Goal: Check status

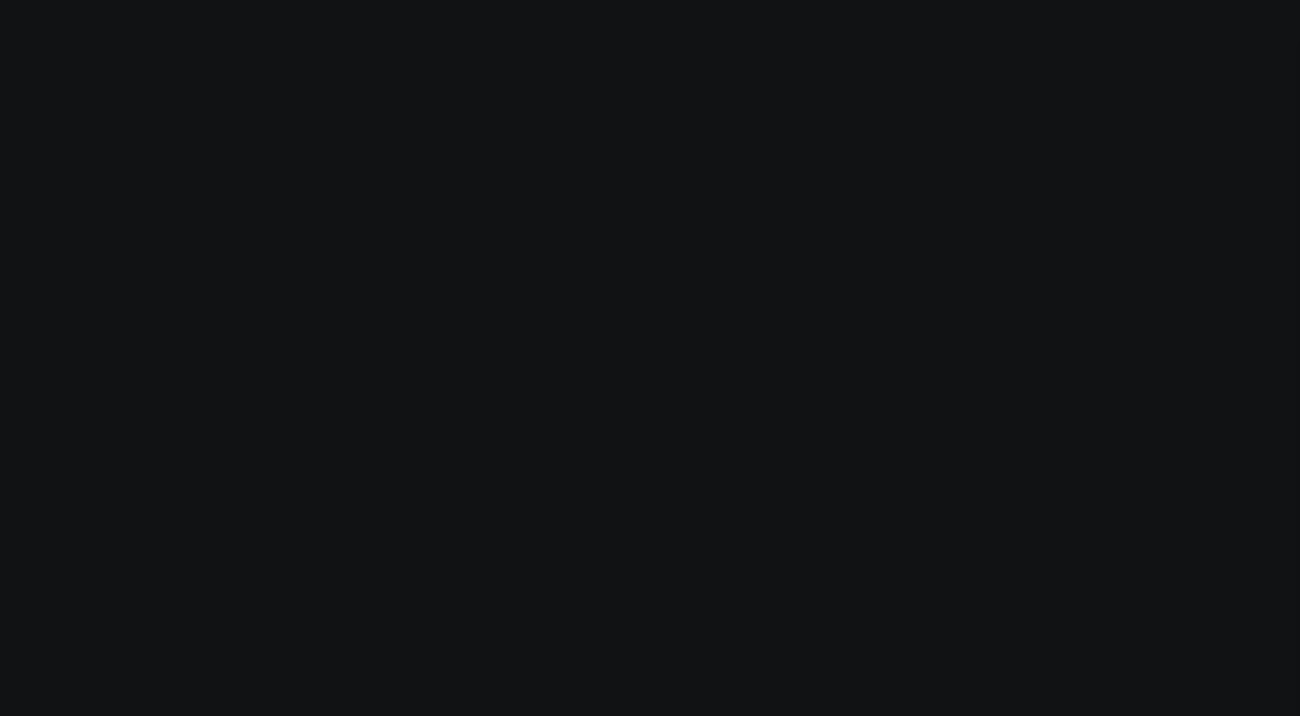
click at [158, 480] on body "Modify via AI Cancel AskCorral This feature is experimental, yet powerful. Alwa…" at bounding box center [650, 358] width 1300 height 716
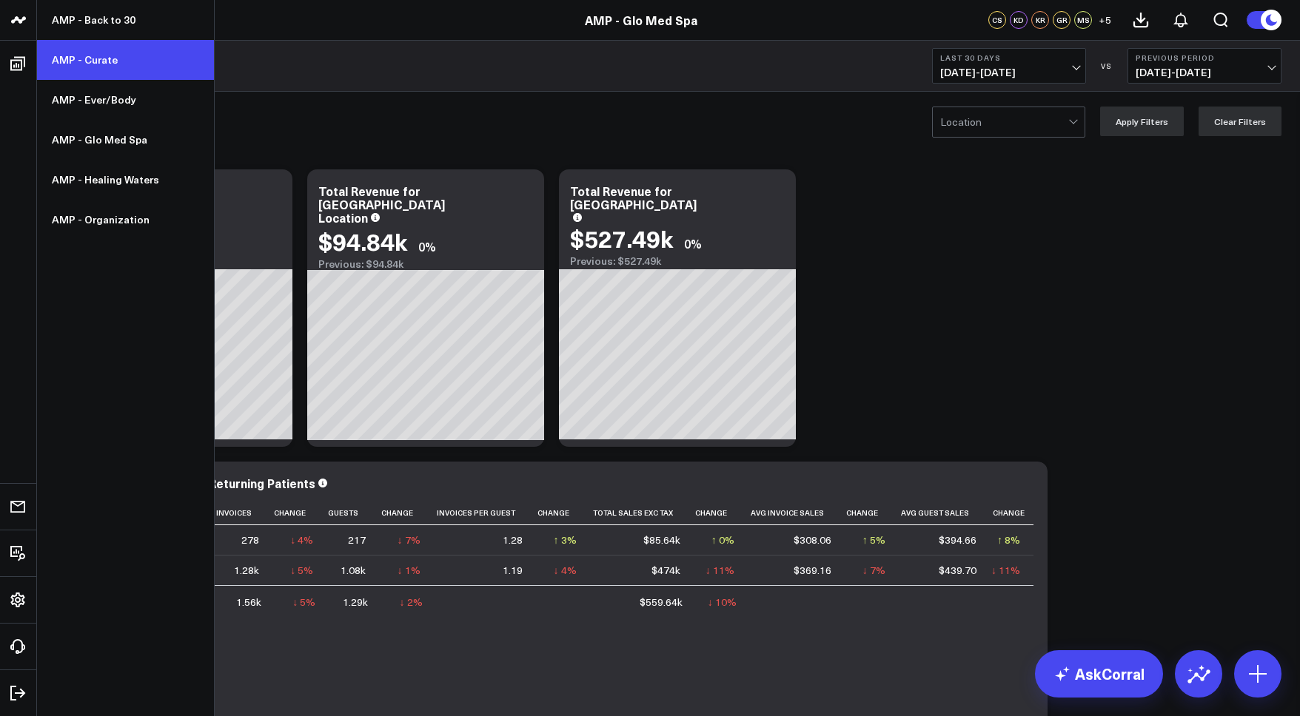
click at [97, 56] on link "AMP - Curate" at bounding box center [125, 60] width 177 height 40
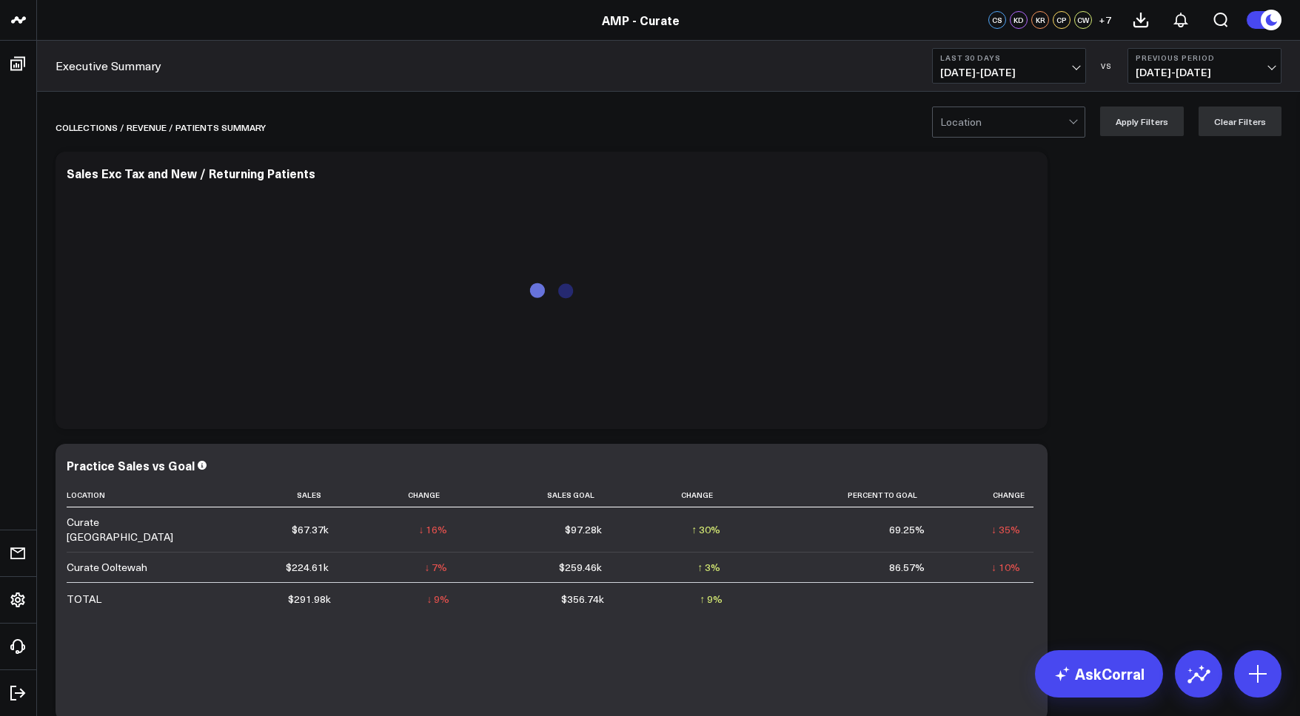
click at [1044, 68] on span "08/17/25 - 09/15/25" at bounding box center [1009, 73] width 138 height 12
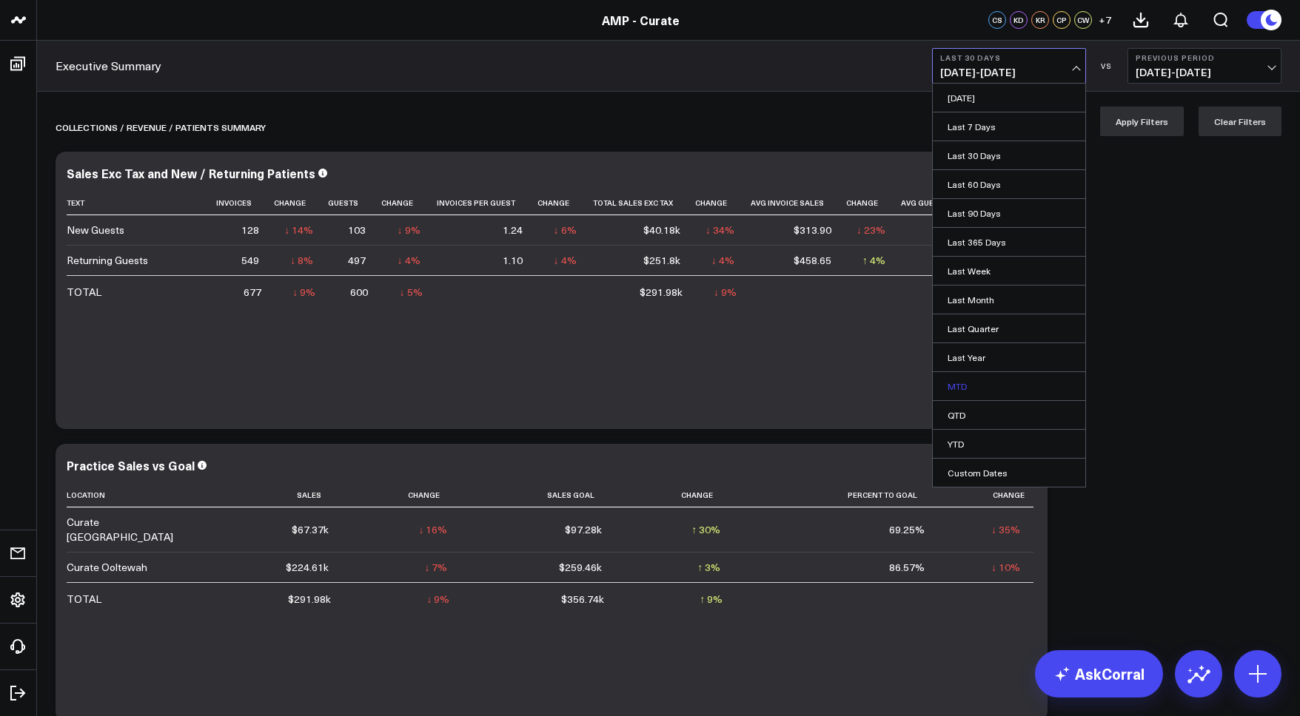
click at [989, 386] on link "MTD" at bounding box center [1008, 386] width 152 height 28
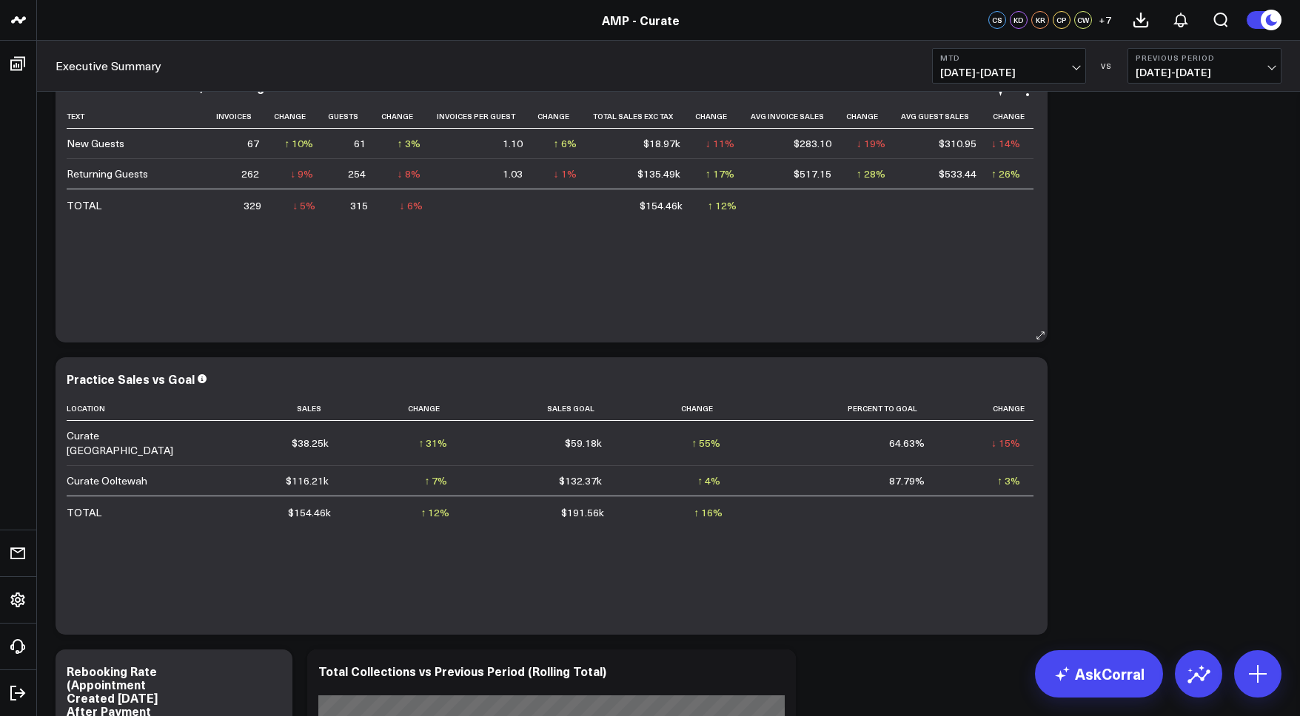
scroll to position [120, 0]
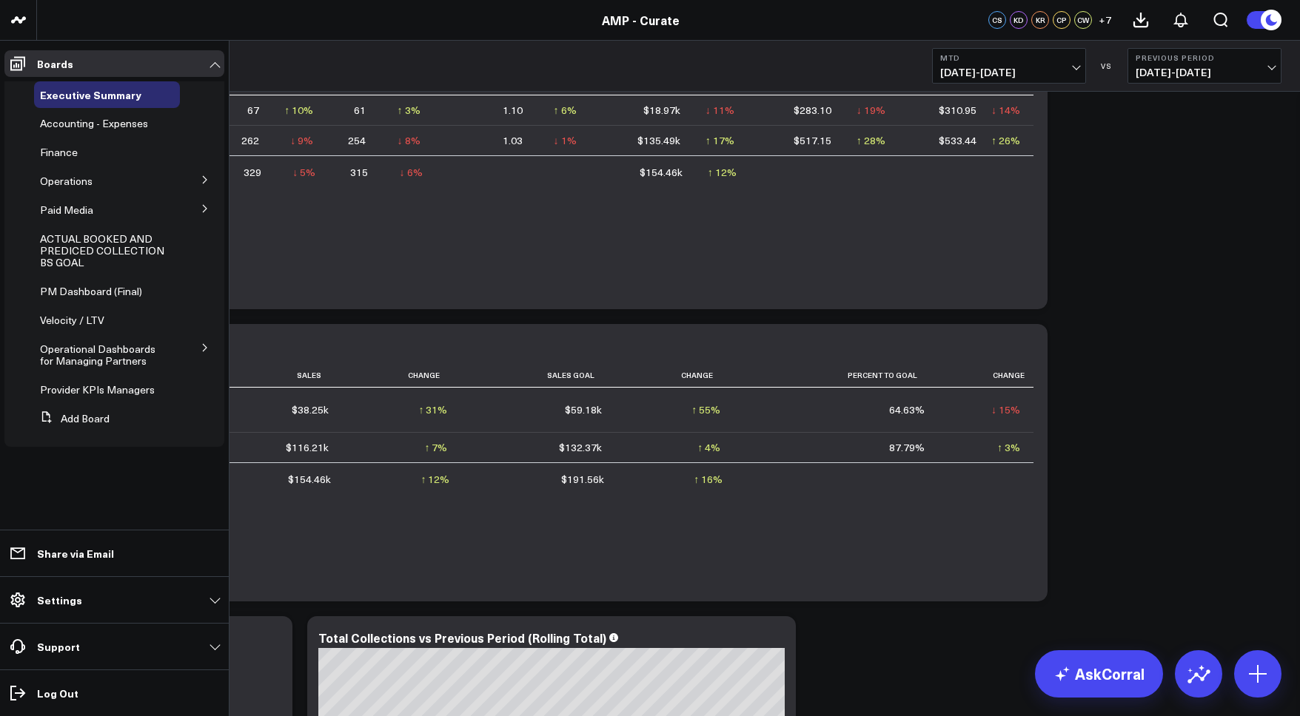
click at [204, 178] on icon at bounding box center [205, 179] width 4 height 7
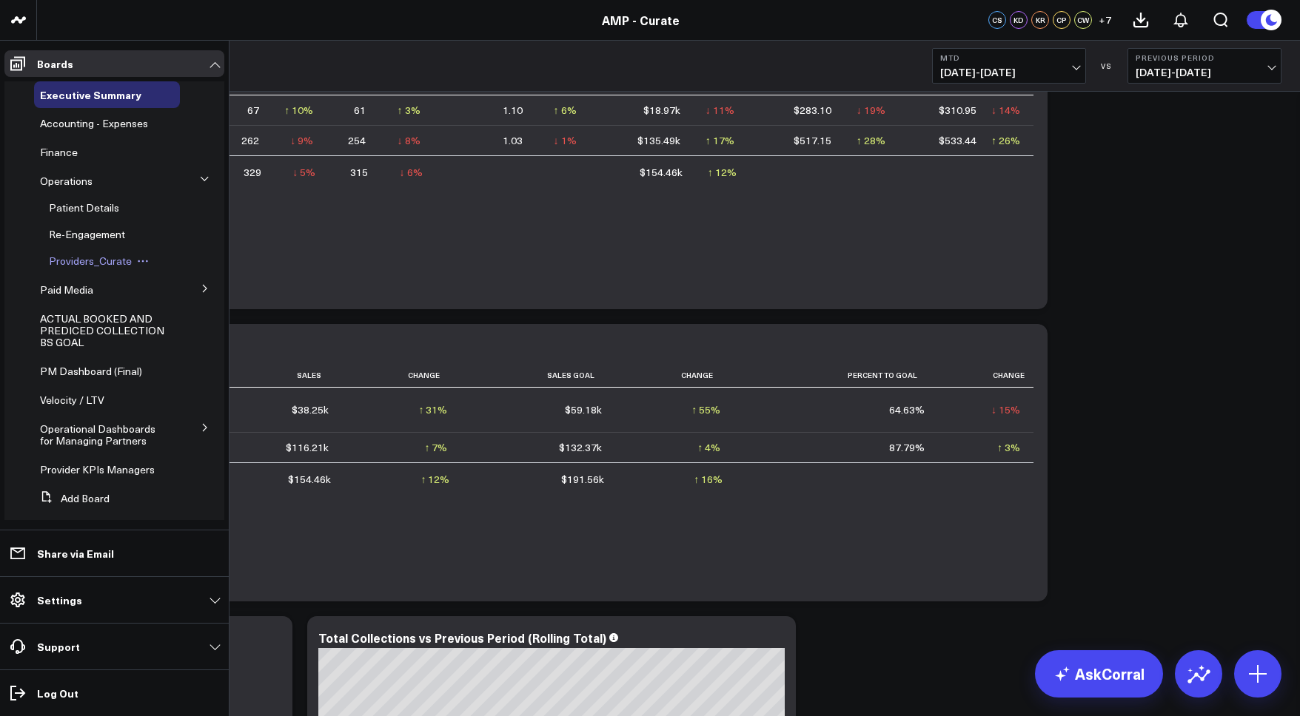
click at [81, 261] on span "Providers_Curate" at bounding box center [90, 261] width 83 height 14
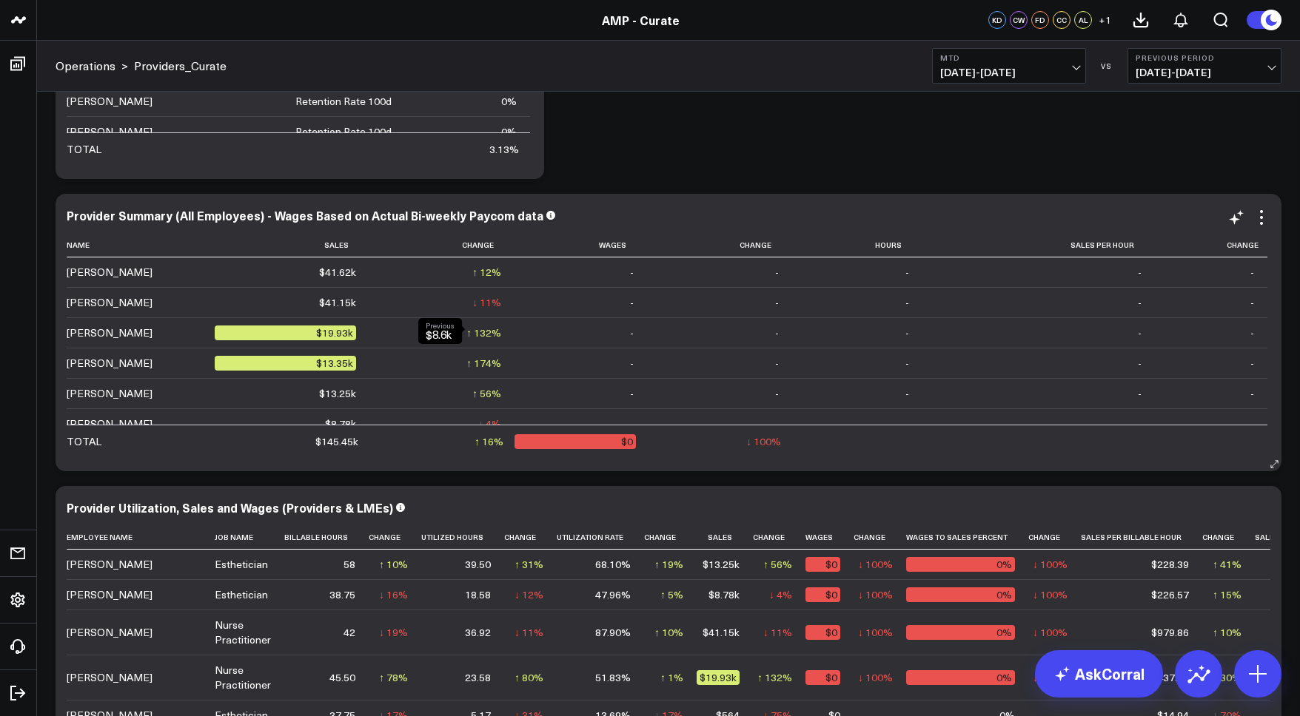
scroll to position [258, 0]
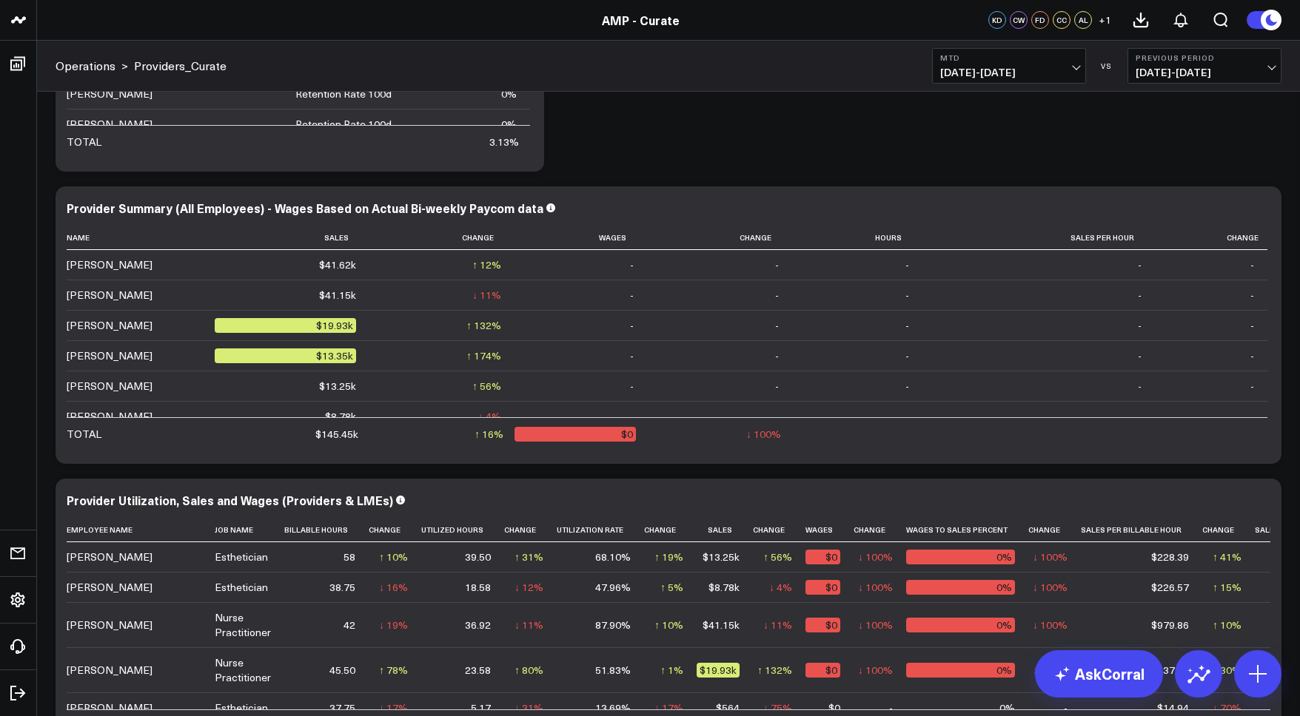
click at [1162, 71] on span "08/17/25 - 08/31/25" at bounding box center [1204, 73] width 138 height 12
click at [1170, 158] on link "YoY" at bounding box center [1204, 155] width 152 height 28
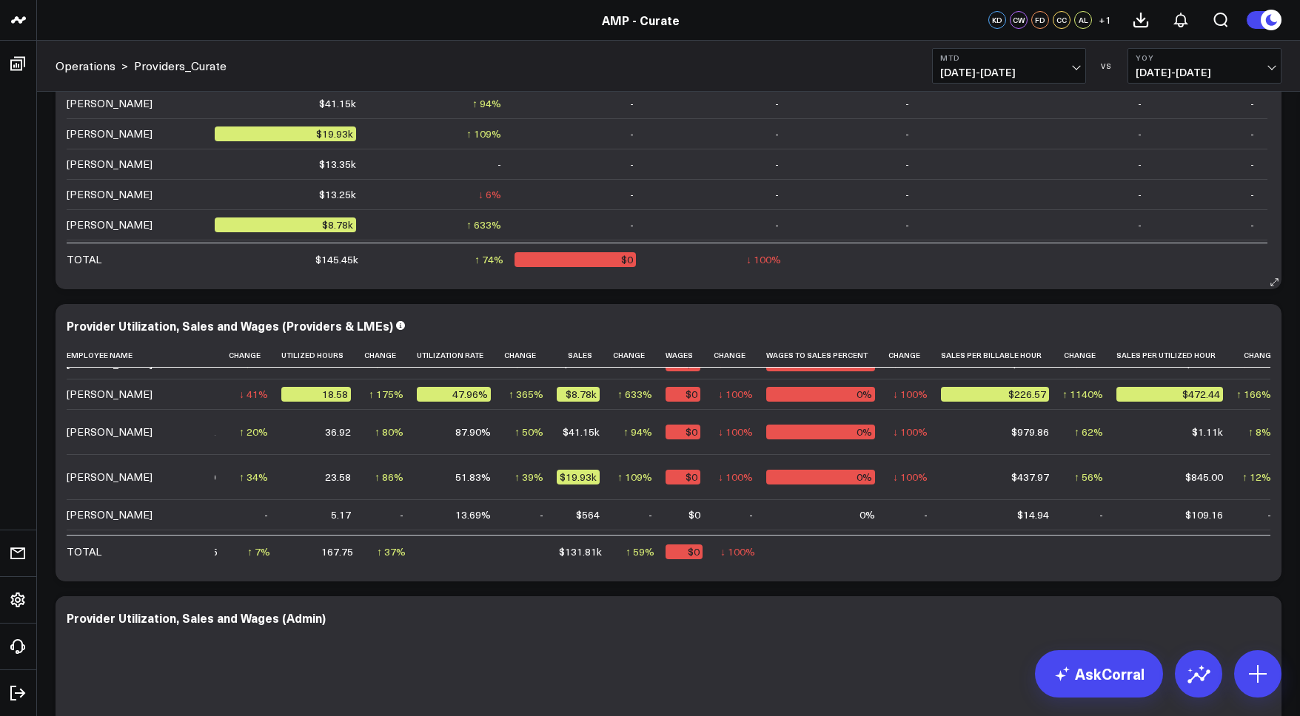
scroll to position [16, 0]
click at [1179, 67] on span "09/01/24 - 09/15/24" at bounding box center [1204, 73] width 138 height 12
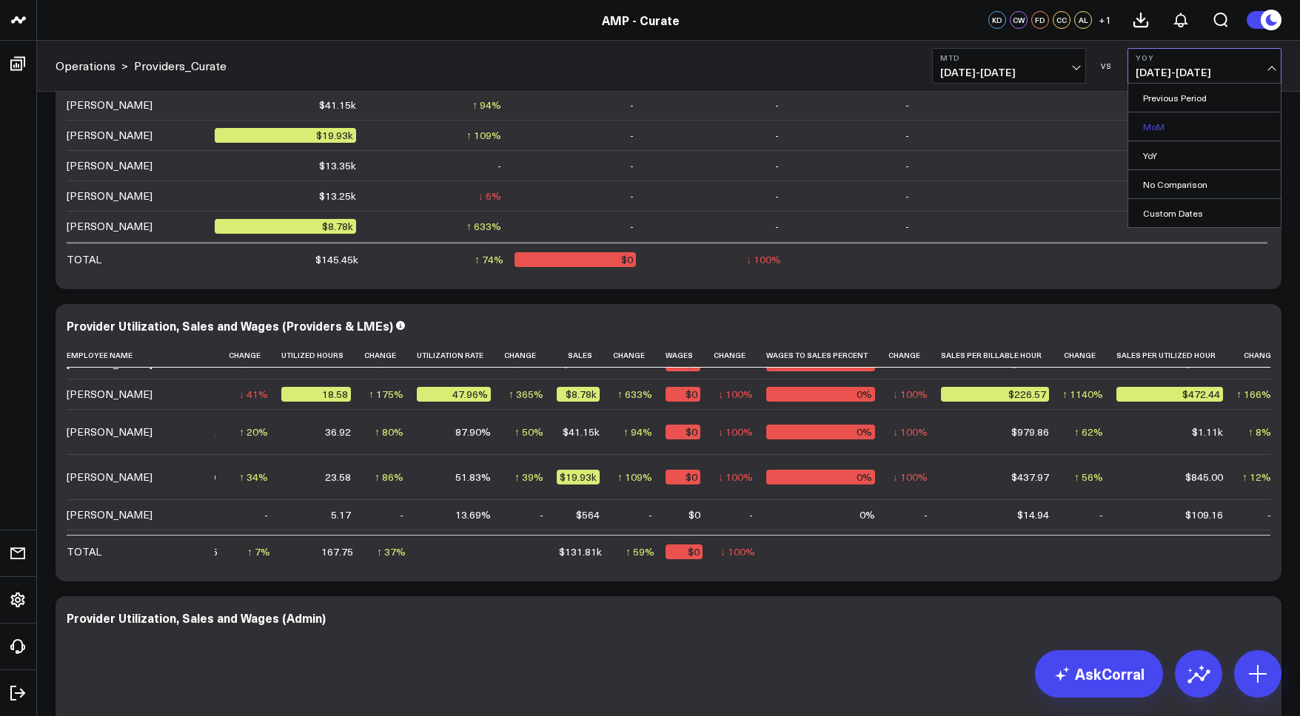
click at [1154, 131] on link "MoM" at bounding box center [1204, 126] width 152 height 28
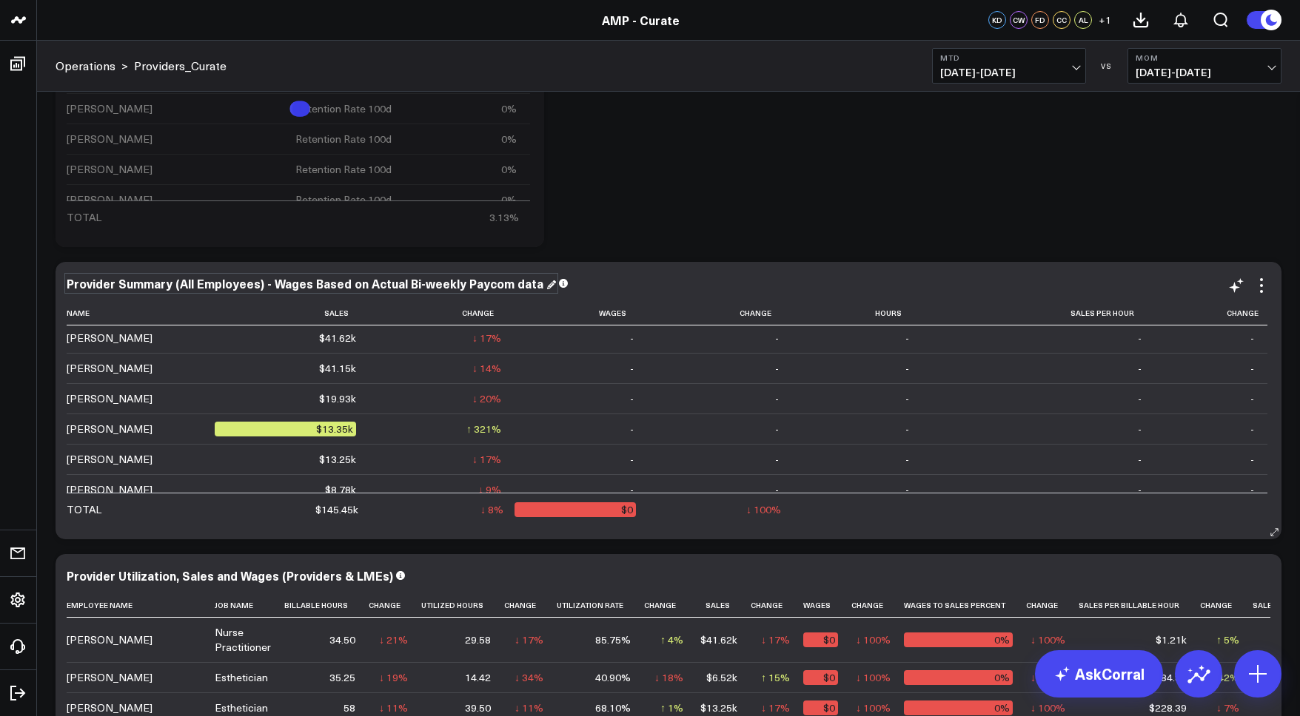
scroll to position [77, 0]
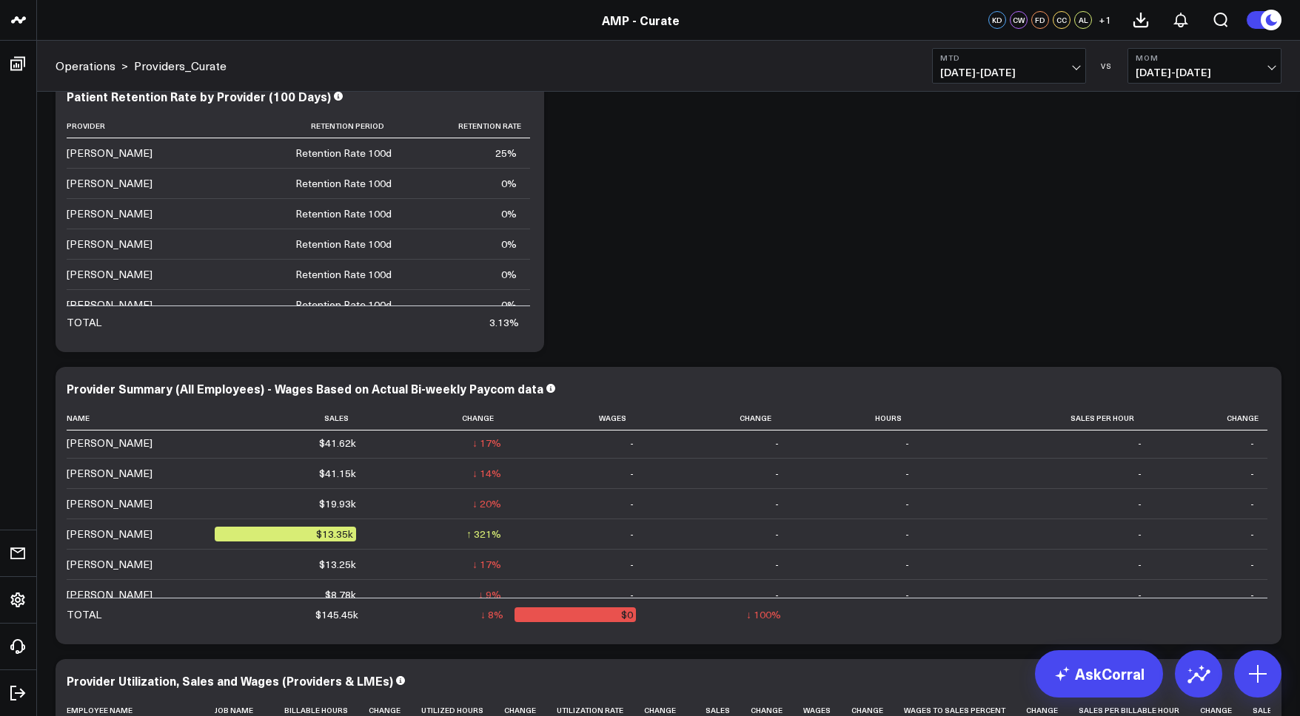
click at [1172, 61] on b "MoM" at bounding box center [1204, 57] width 138 height 9
click at [1168, 143] on link "YoY" at bounding box center [1204, 155] width 152 height 28
